Goal: Find contact information: Find contact information

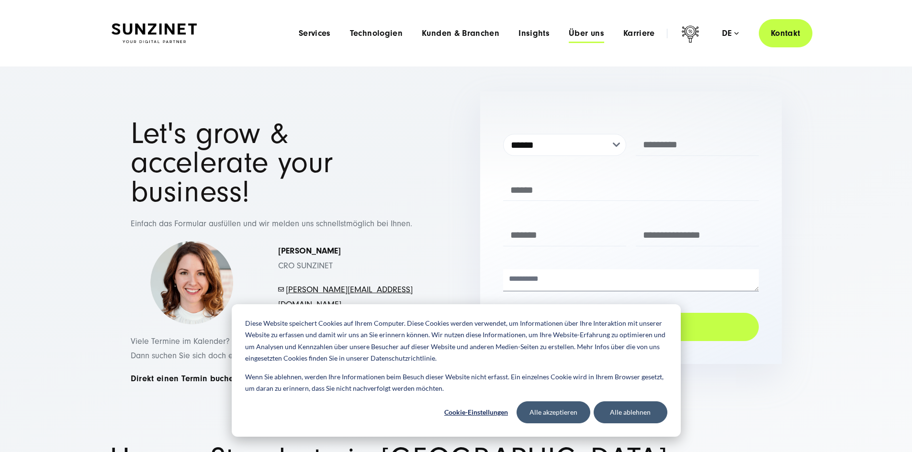
click at [569, 32] on span "Über uns" at bounding box center [586, 34] width 35 height 10
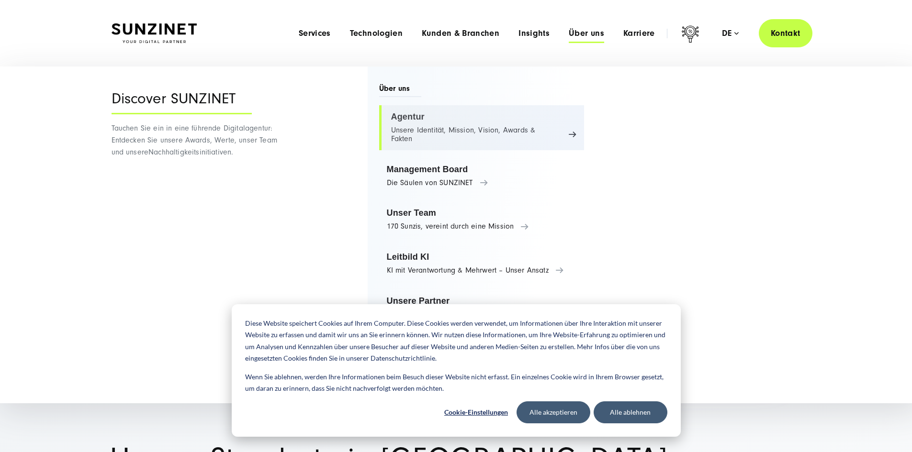
click at [417, 118] on link "Agentur Unsere Identität, Mission, Vision, Awards & Fakten" at bounding box center [481, 127] width 205 height 45
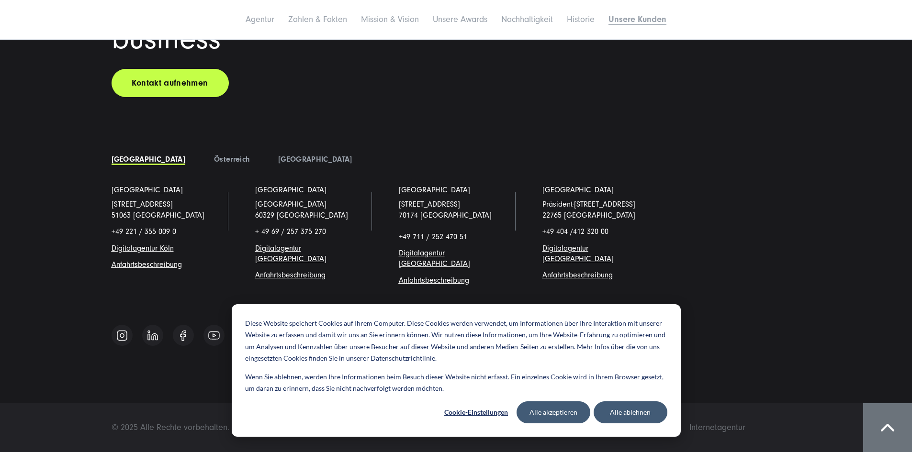
scroll to position [8338, 0]
click at [214, 164] on link "Österreich" at bounding box center [231, 159] width 35 height 9
